Goal: Task Accomplishment & Management: Manage account settings

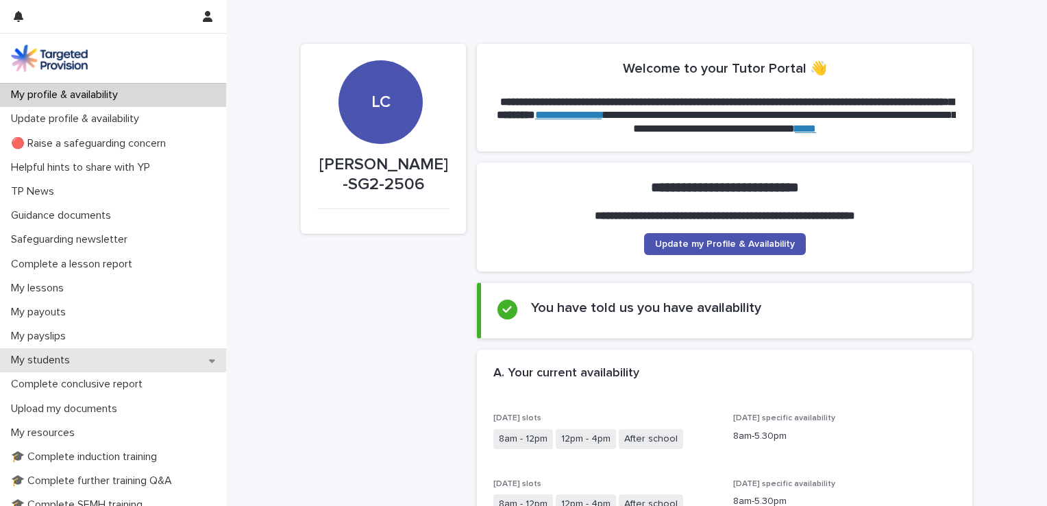
click at [87, 362] on div "My students" at bounding box center [113, 360] width 226 height 24
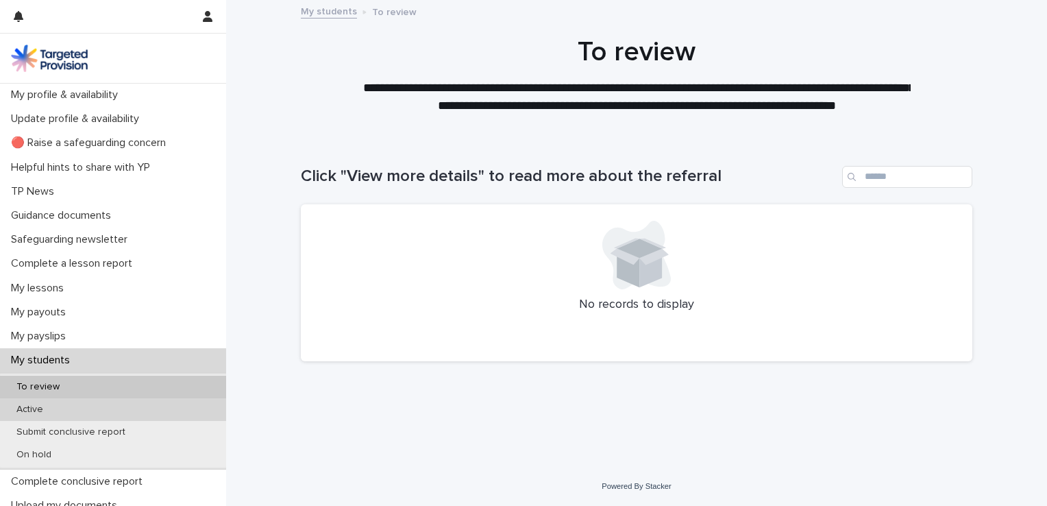
click at [80, 408] on div "Active" at bounding box center [113, 409] width 226 height 23
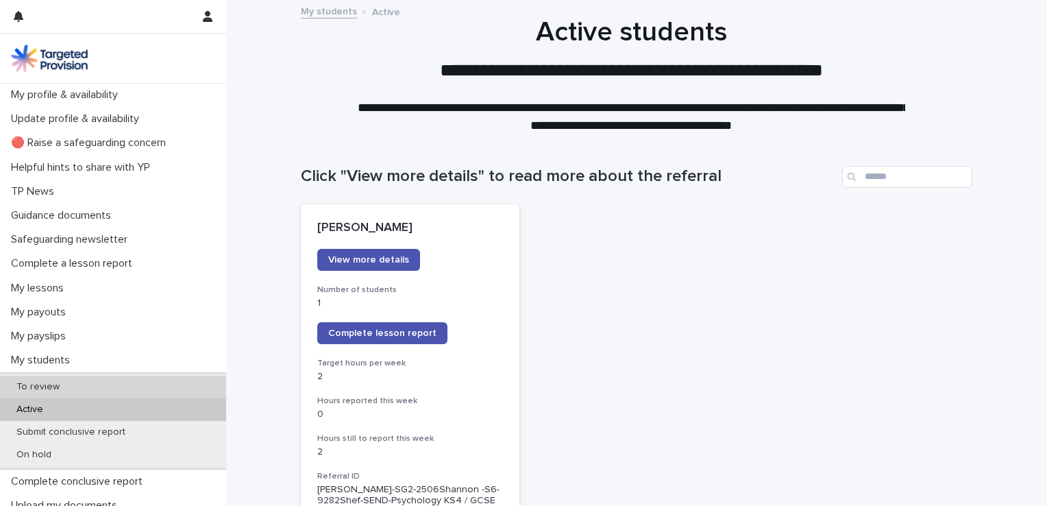
click at [89, 382] on div "To review" at bounding box center [113, 386] width 226 height 23
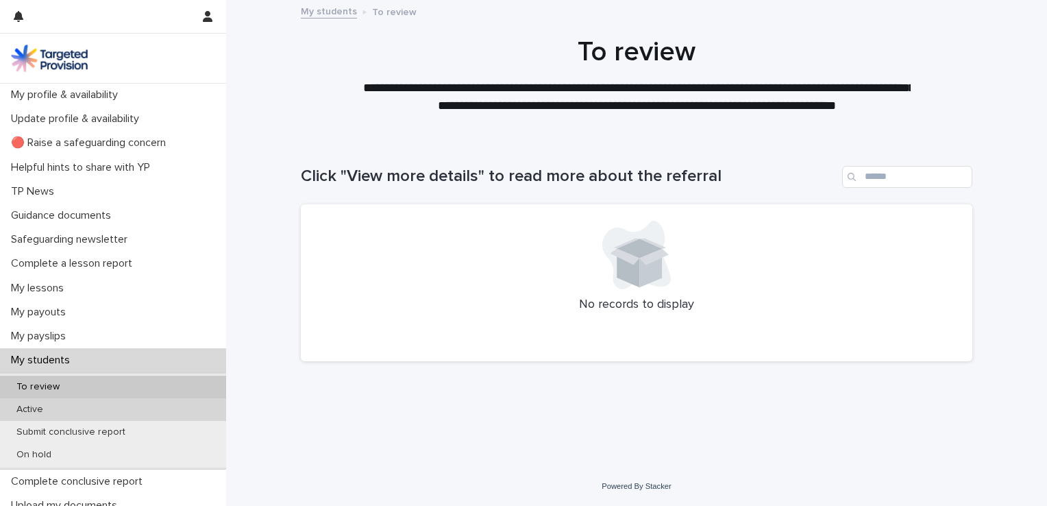
click at [41, 408] on p "Active" at bounding box center [29, 410] width 49 height 12
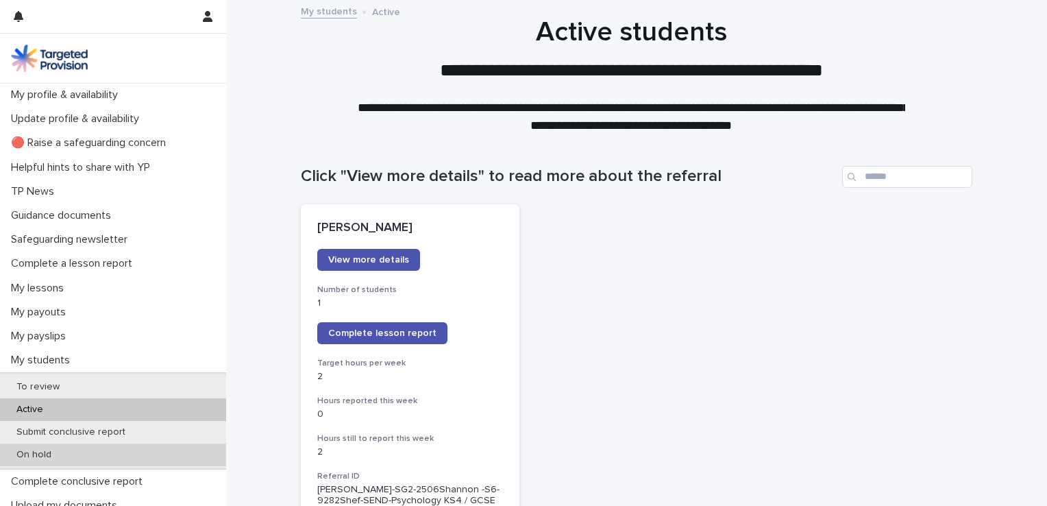
click at [51, 461] on div "On hold" at bounding box center [113, 454] width 226 height 23
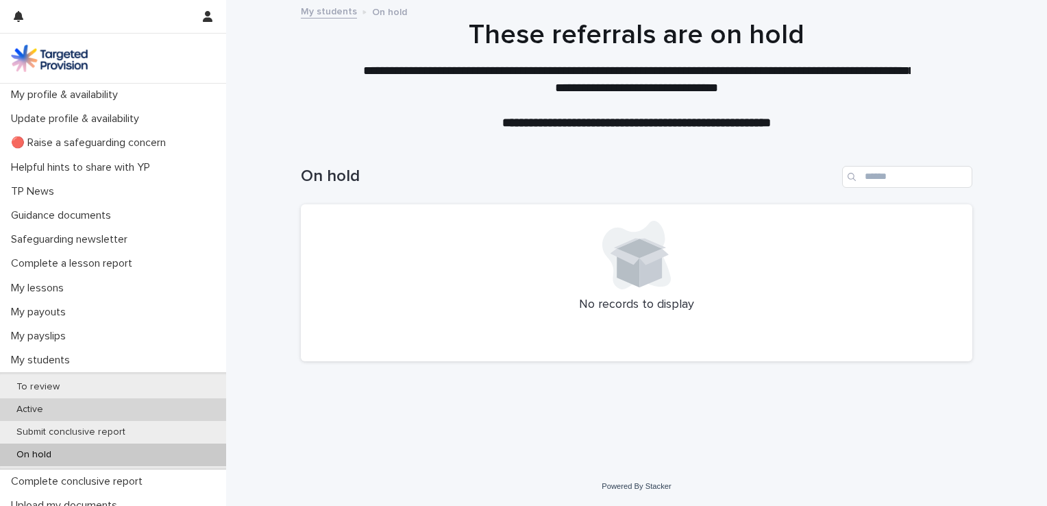
click at [58, 407] on div "Active" at bounding box center [113, 409] width 226 height 23
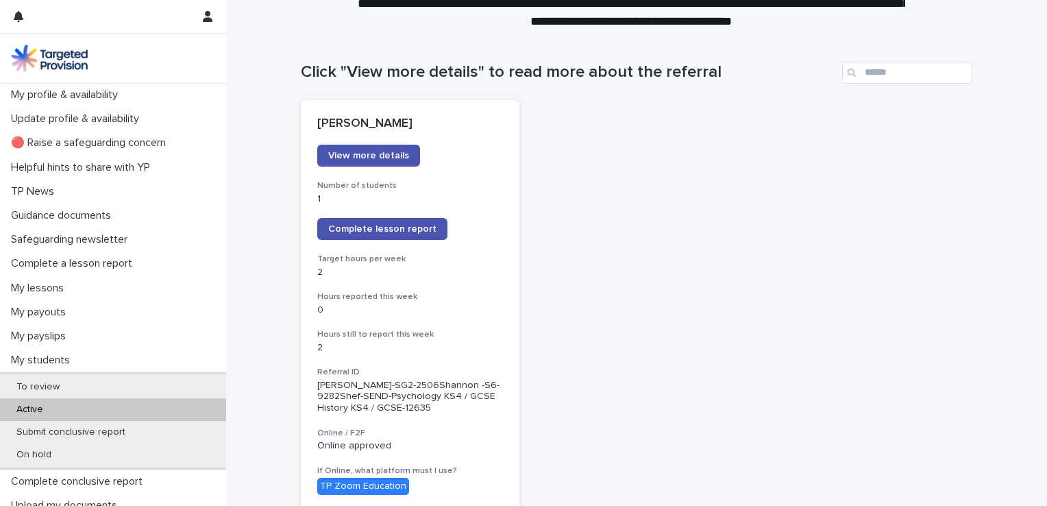
scroll to position [97, 0]
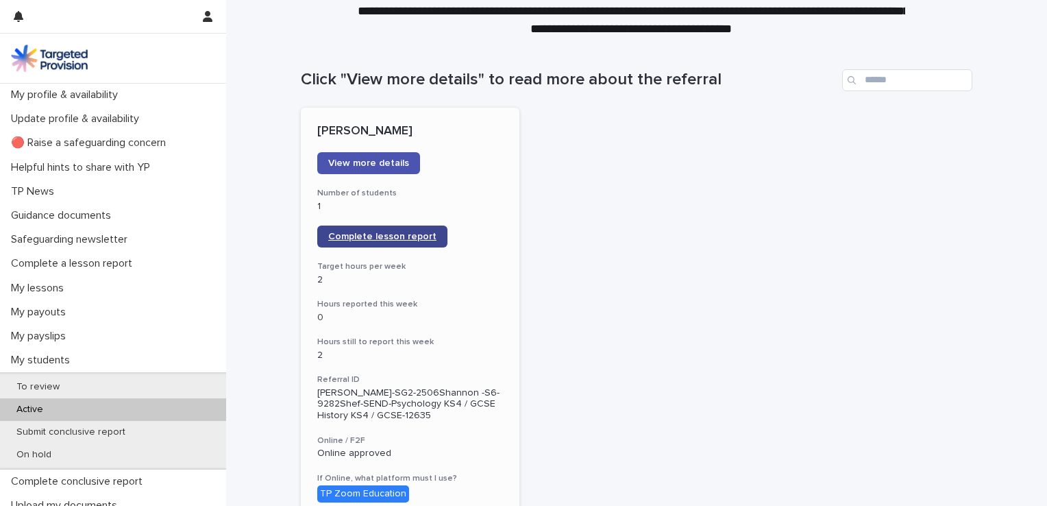
click at [384, 239] on span "Complete lesson report" at bounding box center [382, 237] width 108 height 10
